Goal: Navigation & Orientation: Find specific page/section

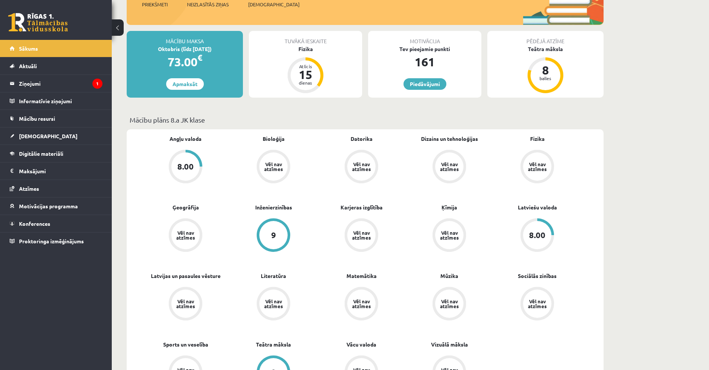
scroll to position [186, 0]
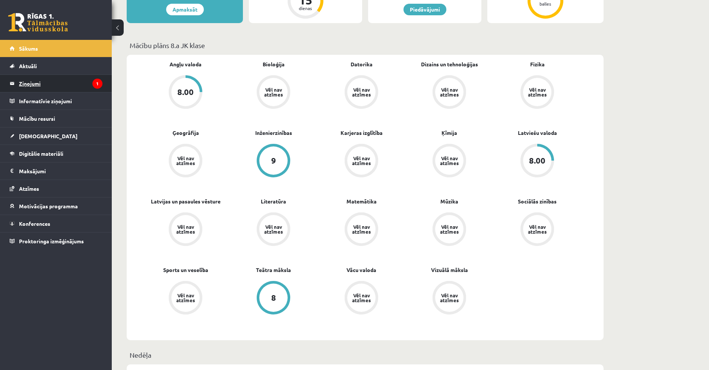
click at [80, 82] on legend "Ziņojumi 1" at bounding box center [60, 83] width 83 height 17
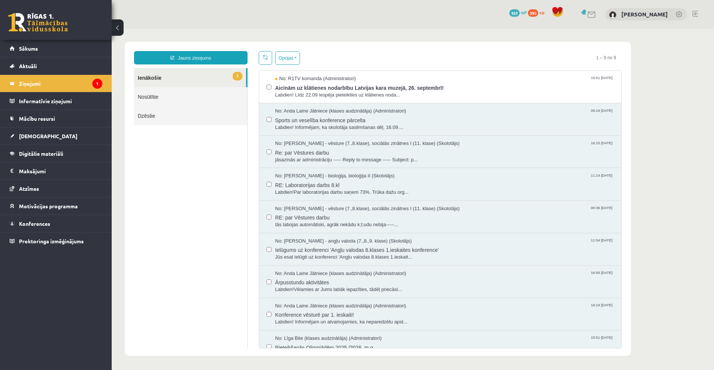
click at [181, 80] on link "1 Ienākošie" at bounding box center [190, 77] width 112 height 19
click at [58, 136] on link "[DEMOGRAPHIC_DATA]" at bounding box center [56, 135] width 93 height 17
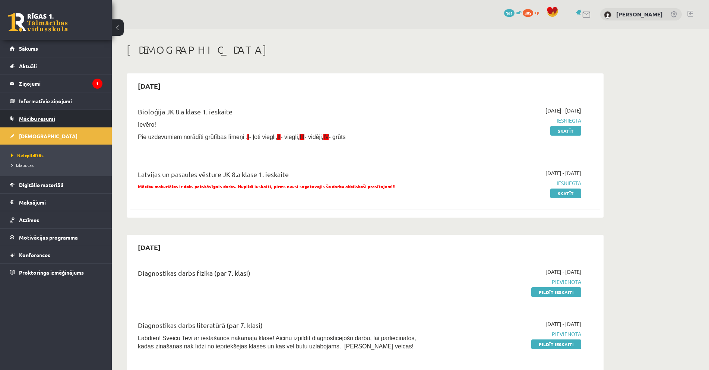
click at [57, 118] on link "Mācību resursi" at bounding box center [56, 118] width 93 height 17
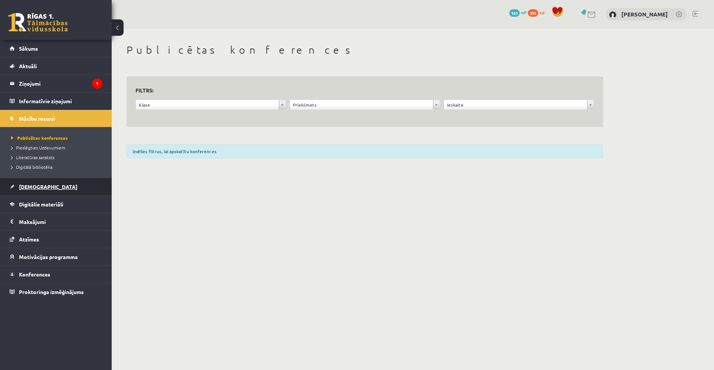
click at [63, 185] on link "[DEMOGRAPHIC_DATA]" at bounding box center [56, 186] width 93 height 17
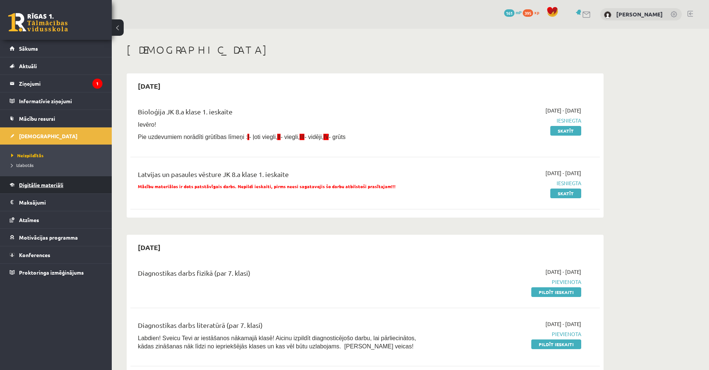
click at [80, 188] on link "Digitālie materiāli" at bounding box center [56, 184] width 93 height 17
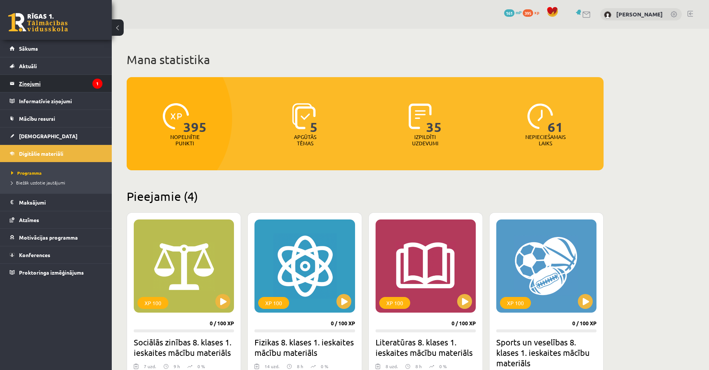
click at [31, 83] on legend "Ziņojumi 1" at bounding box center [60, 83] width 83 height 17
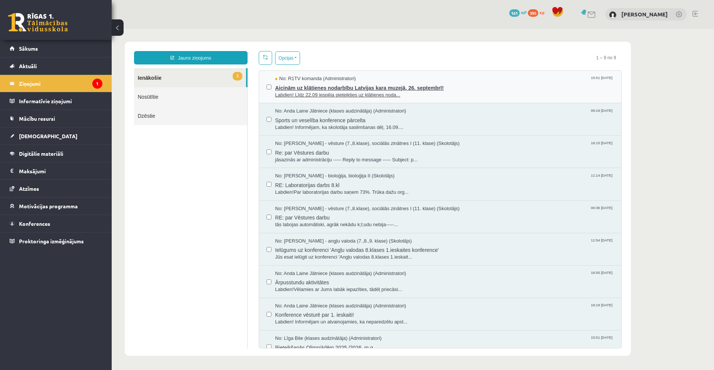
click at [404, 90] on span "Aicinām uz klātienes nodarbību Latvijas kara muzejā, 26. septembrī!" at bounding box center [444, 86] width 339 height 9
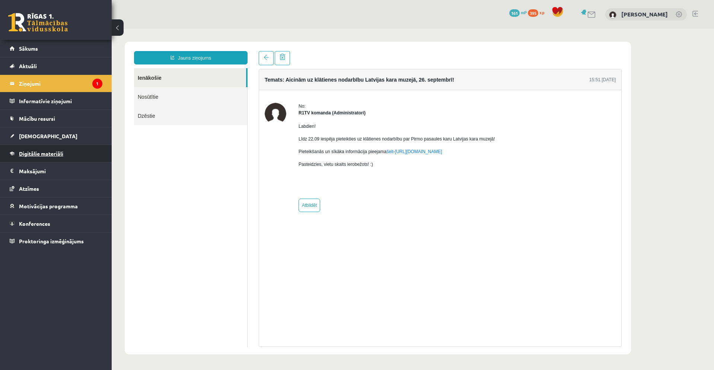
click at [35, 154] on span "Digitālie materiāli" at bounding box center [41, 153] width 44 height 7
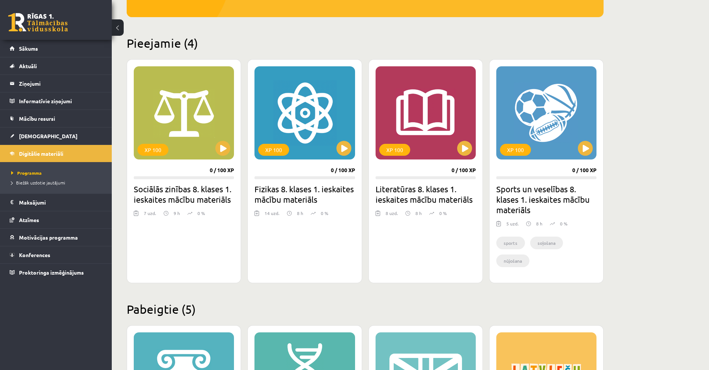
scroll to position [149, 0]
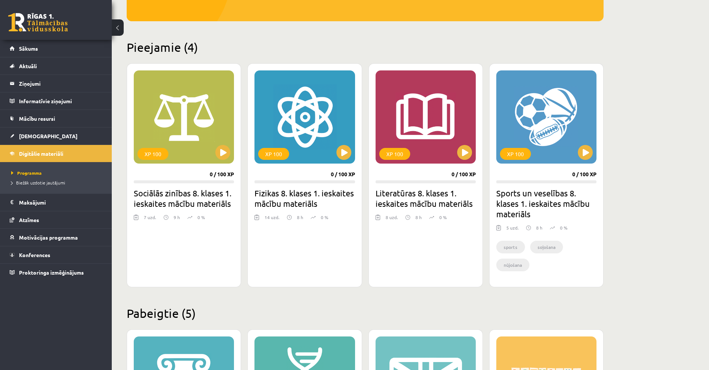
click at [408, 217] on img at bounding box center [407, 217] width 5 height 7
click at [407, 217] on img at bounding box center [407, 217] width 5 height 7
click at [31, 135] on span "[DEMOGRAPHIC_DATA]" at bounding box center [48, 136] width 58 height 7
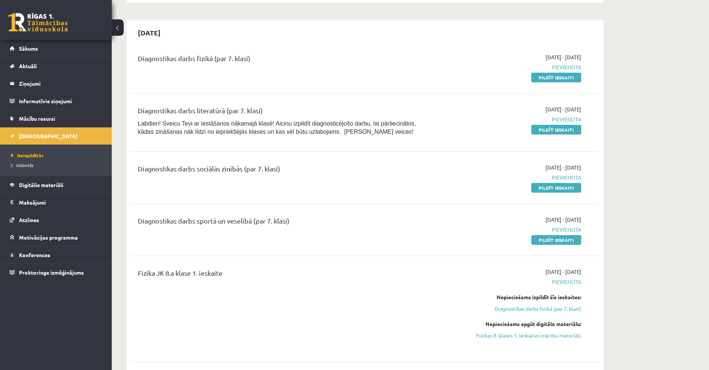
scroll to position [149, 0]
